Goal: Information Seeking & Learning: Learn about a topic

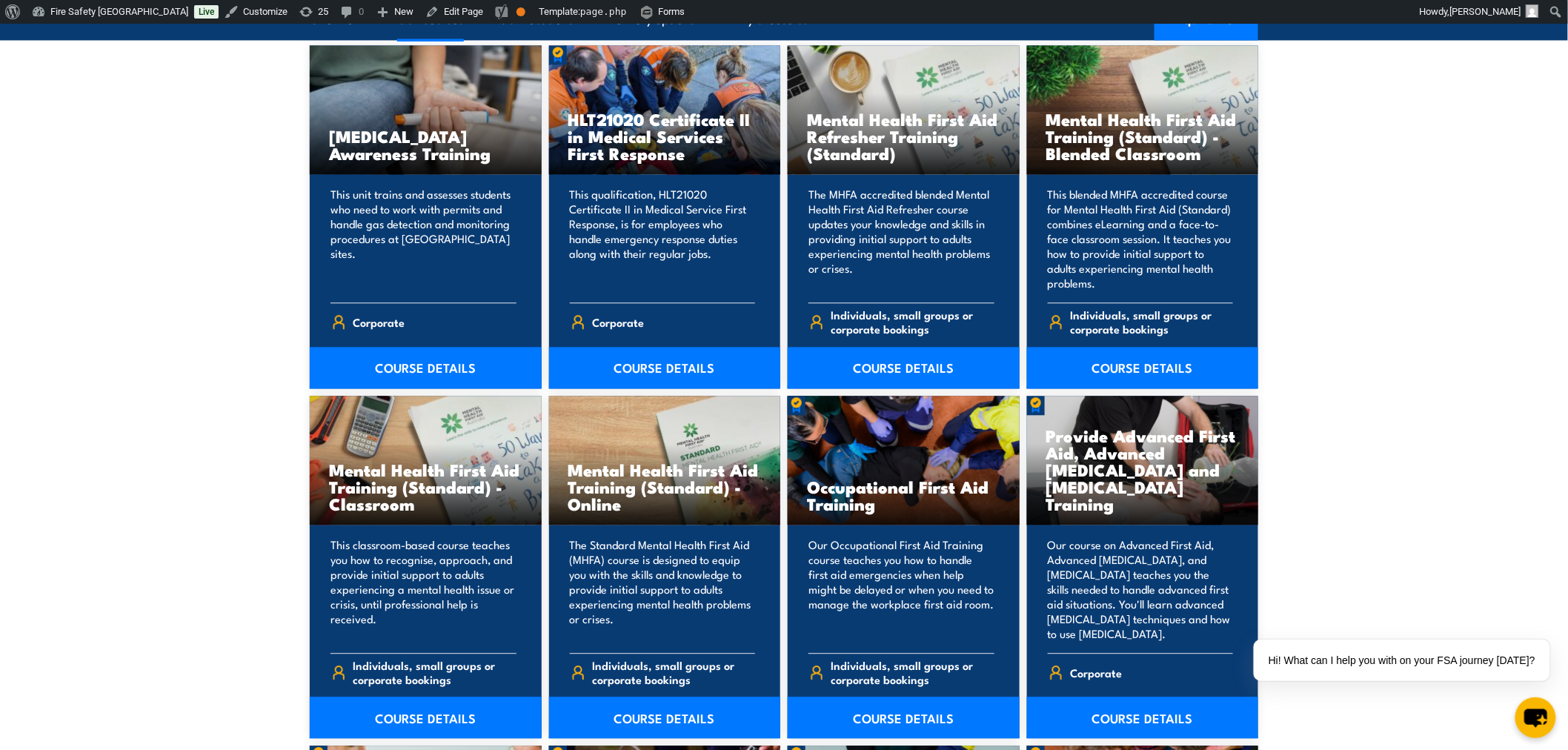
scroll to position [1235, 0]
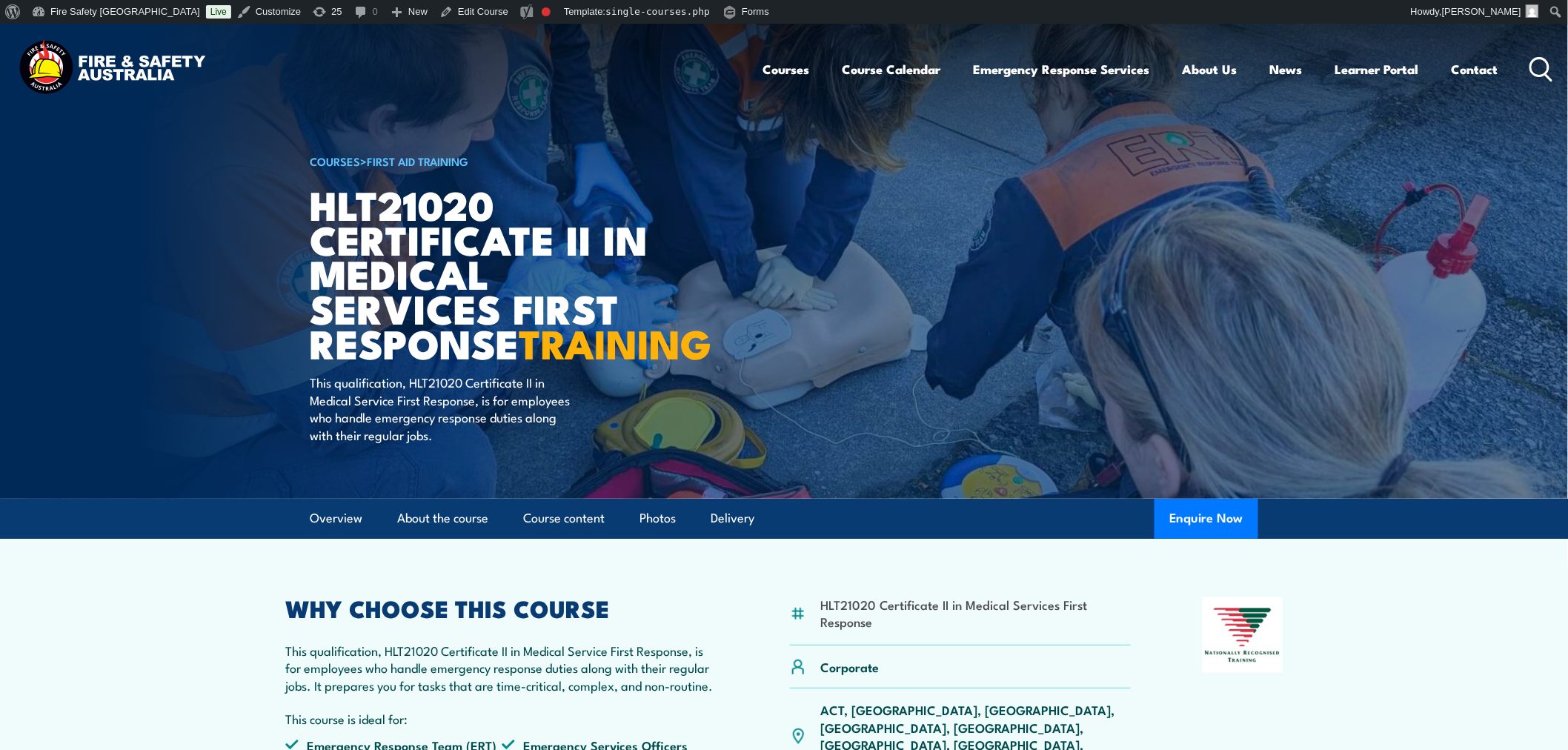
scroll to position [246, 0]
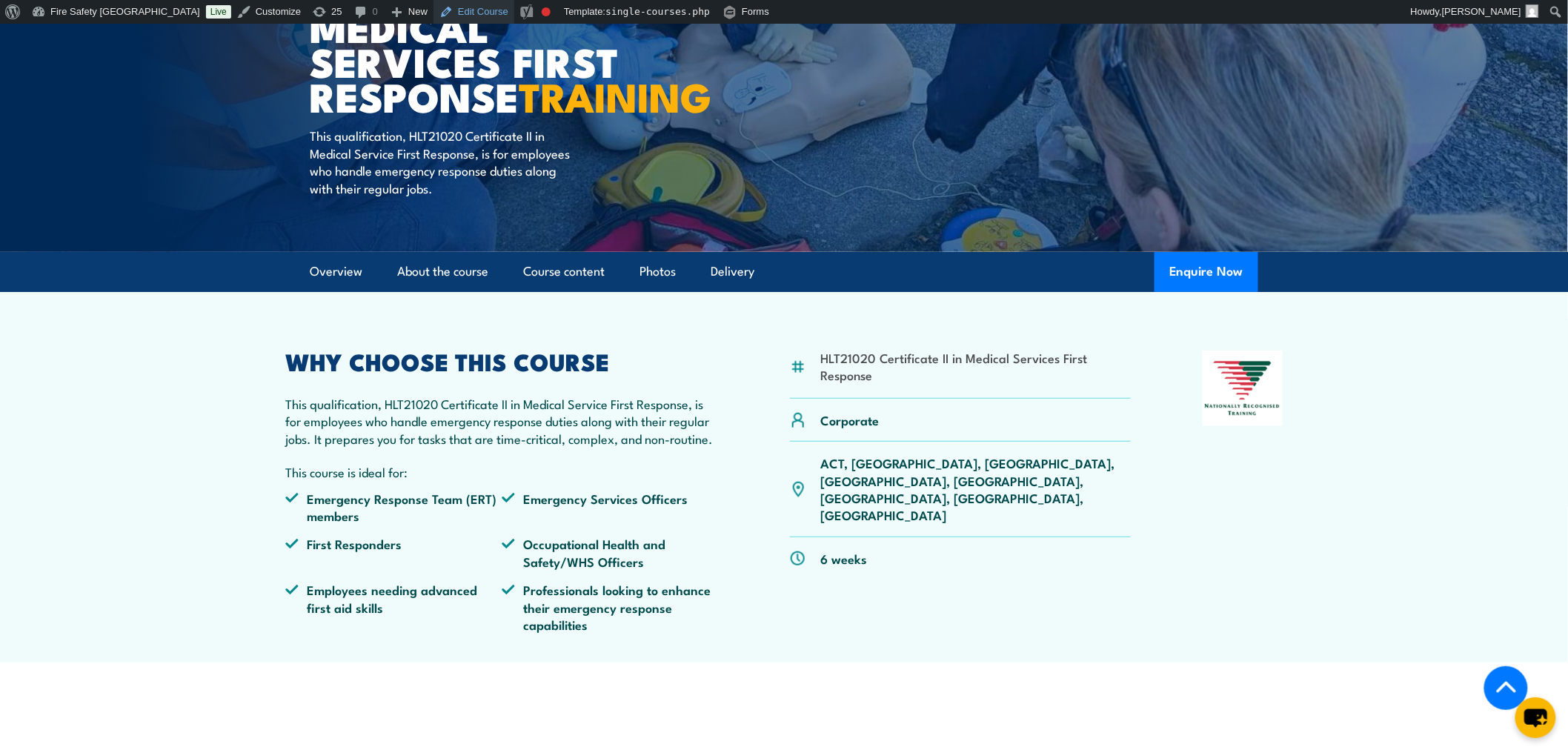
drag, startPoint x: 1262, startPoint y: 430, endPoint x: 430, endPoint y: 6, distance: 933.8
click at [434, 6] on link "Edit Course" at bounding box center [474, 12] width 81 height 23
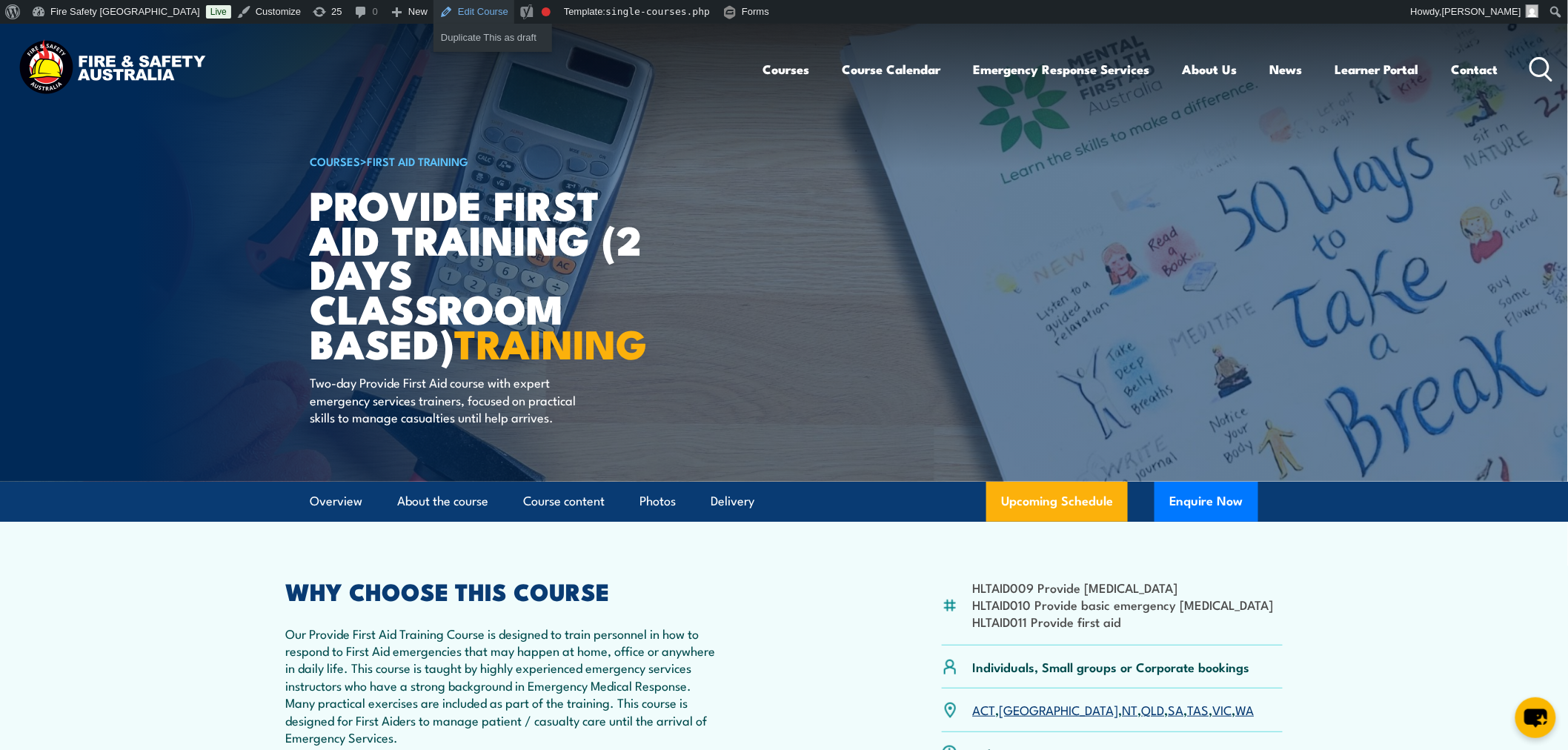
click at [434, 8] on link "Edit Course" at bounding box center [474, 12] width 81 height 23
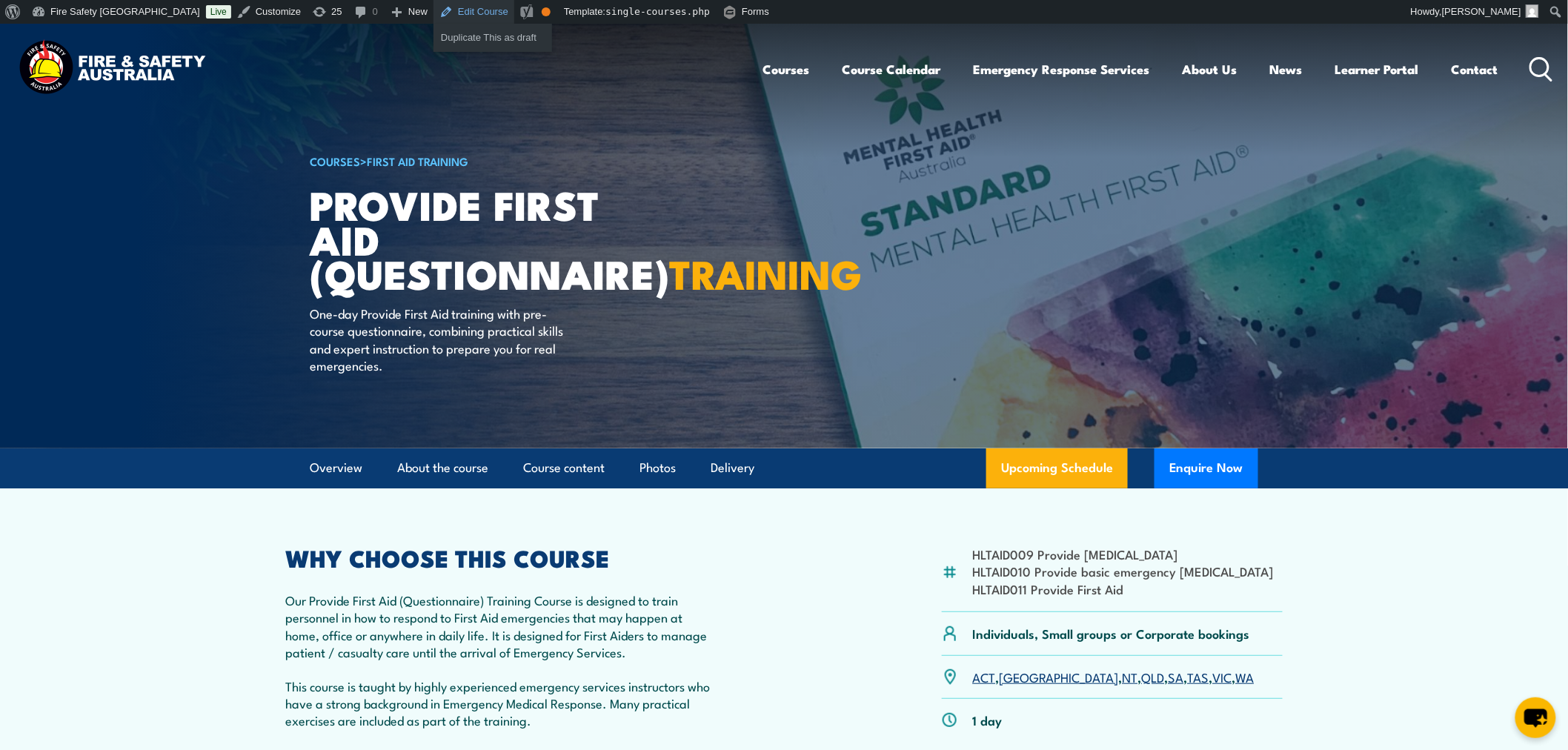
click at [434, 6] on link "Edit Course" at bounding box center [474, 12] width 81 height 23
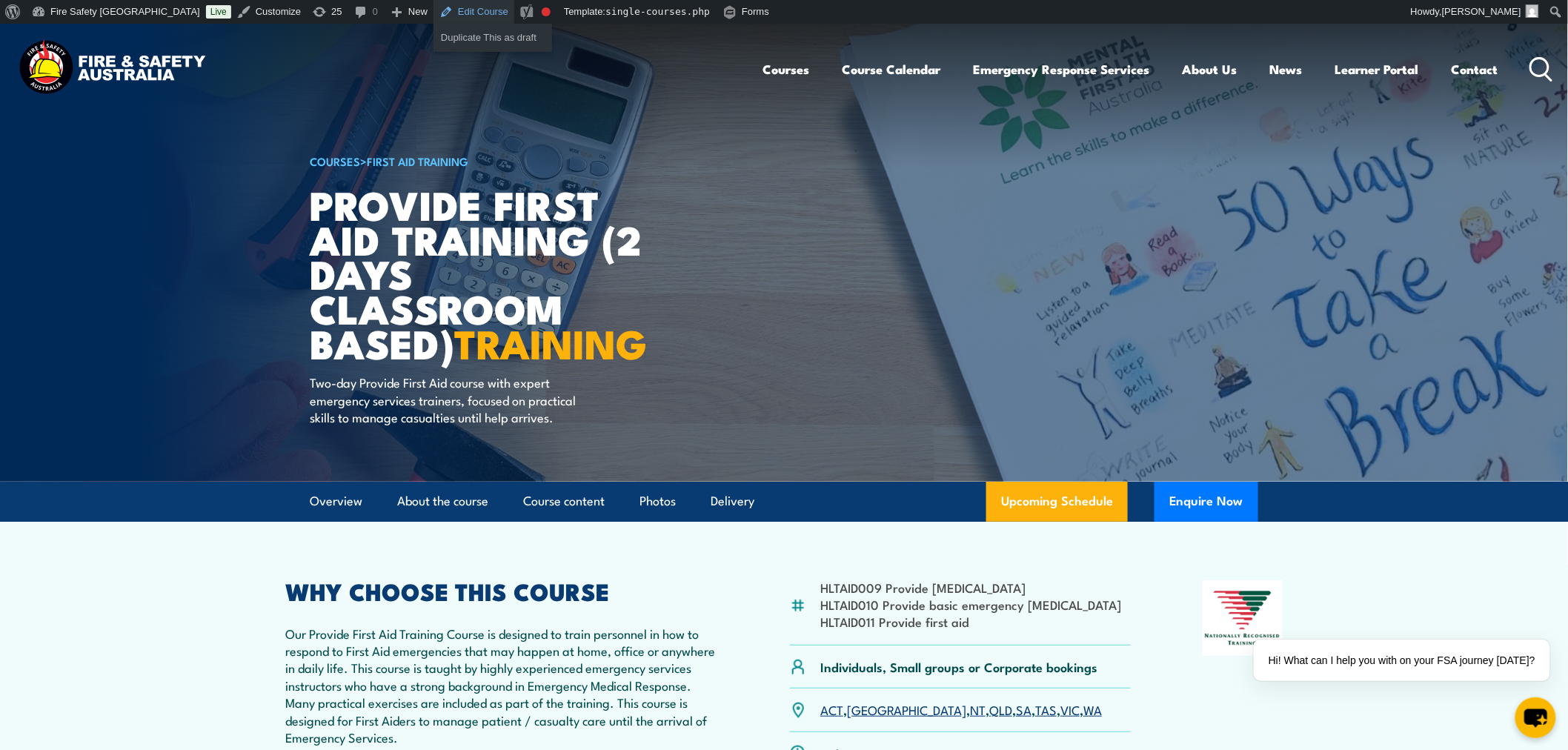
click at [434, 6] on link "Edit Course" at bounding box center [474, 12] width 81 height 23
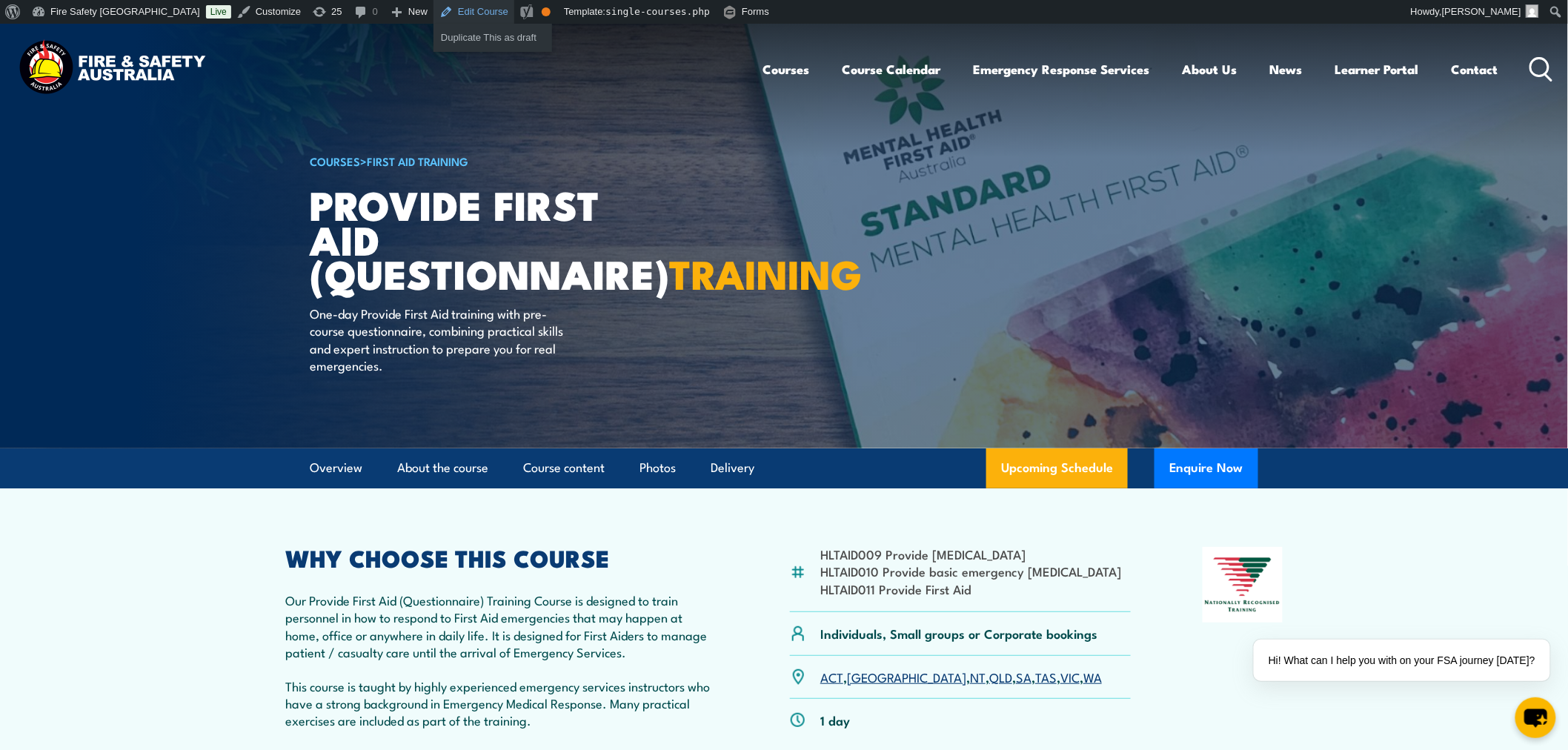
click at [434, 4] on link "Edit Course" at bounding box center [474, 12] width 81 height 23
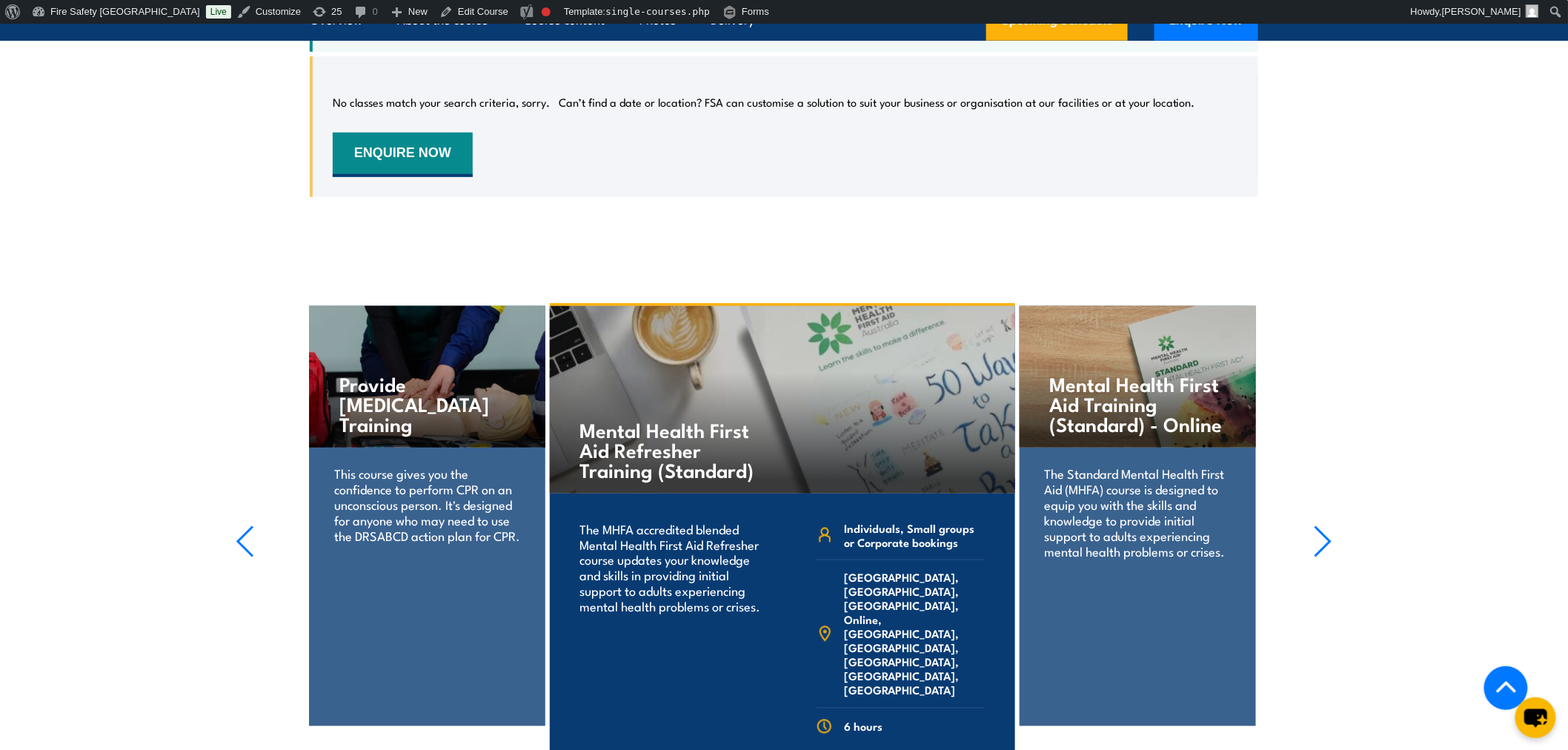
scroll to position [3705, 0]
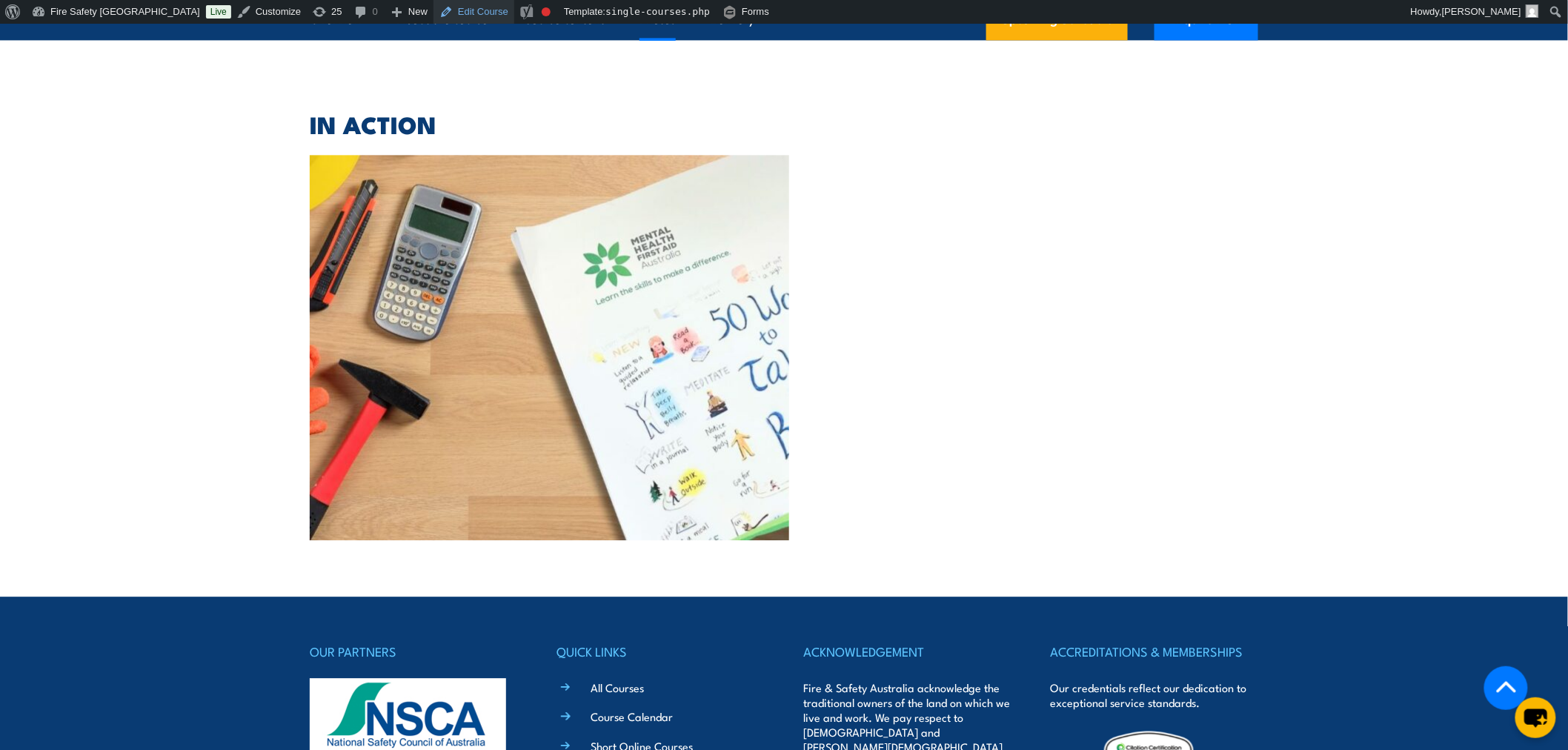
click at [434, 6] on link "Edit Course" at bounding box center [474, 12] width 81 height 23
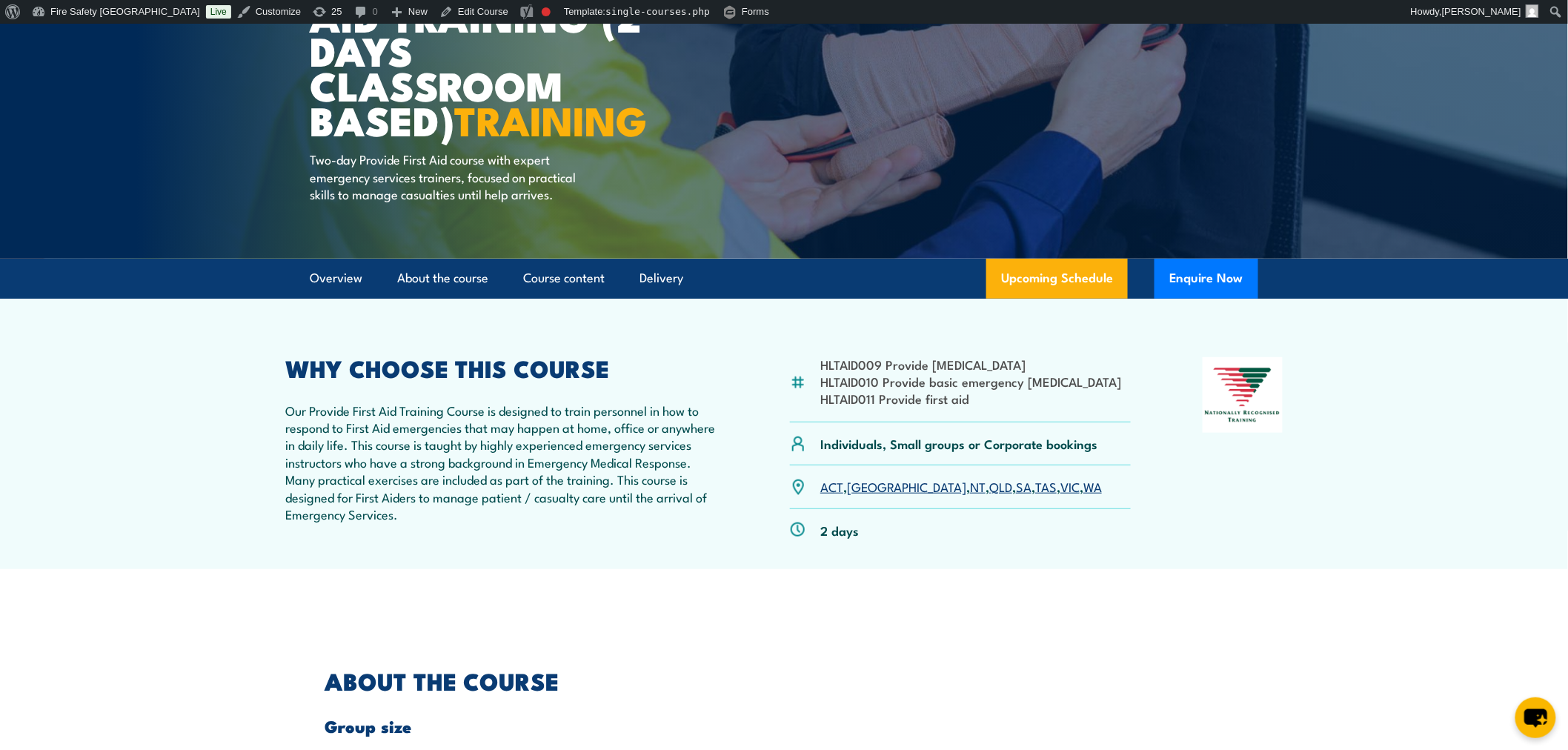
scroll to position [246, 0]
